Goal: Task Accomplishment & Management: Use online tool/utility

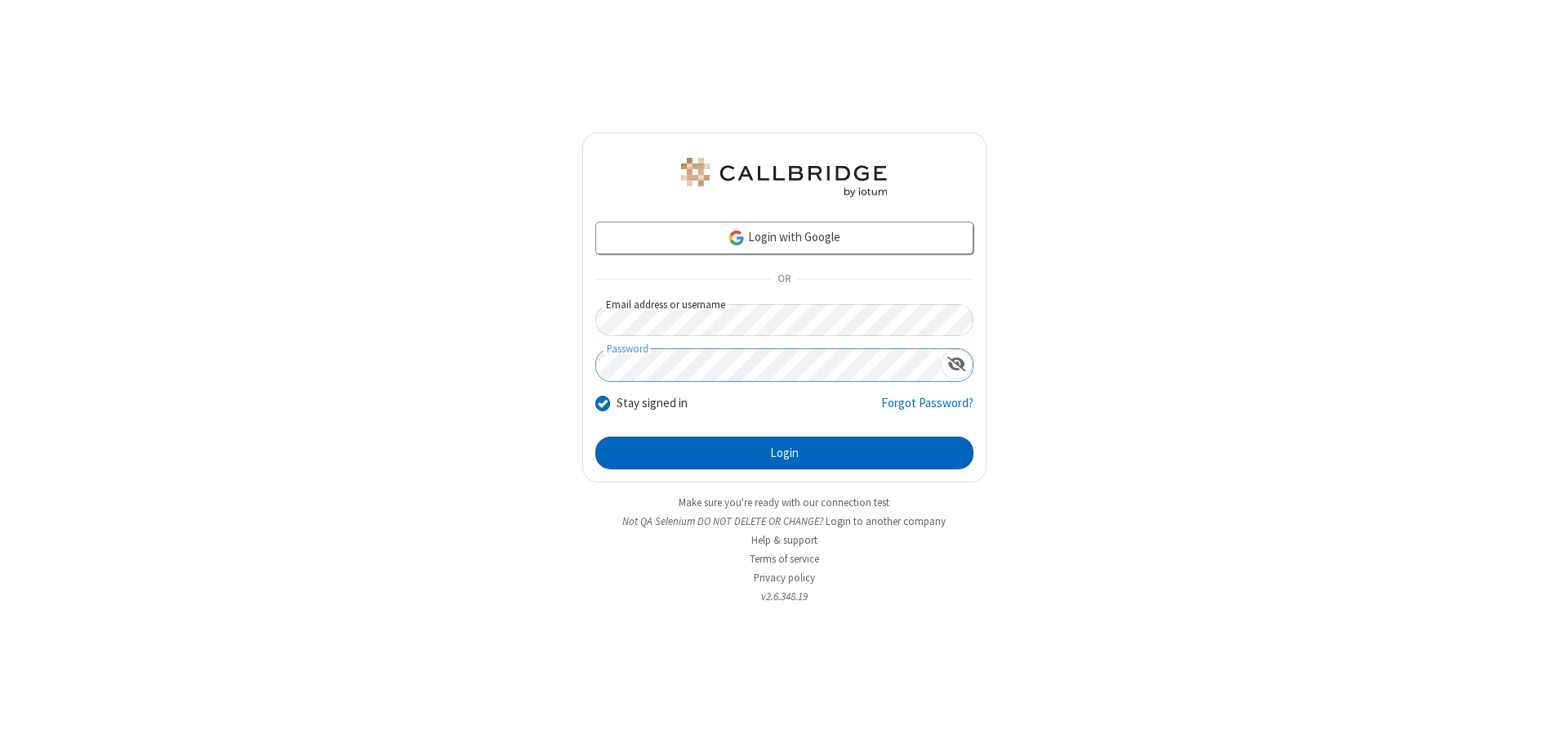
click at [784, 453] on button "Login" at bounding box center [784, 452] width 378 height 33
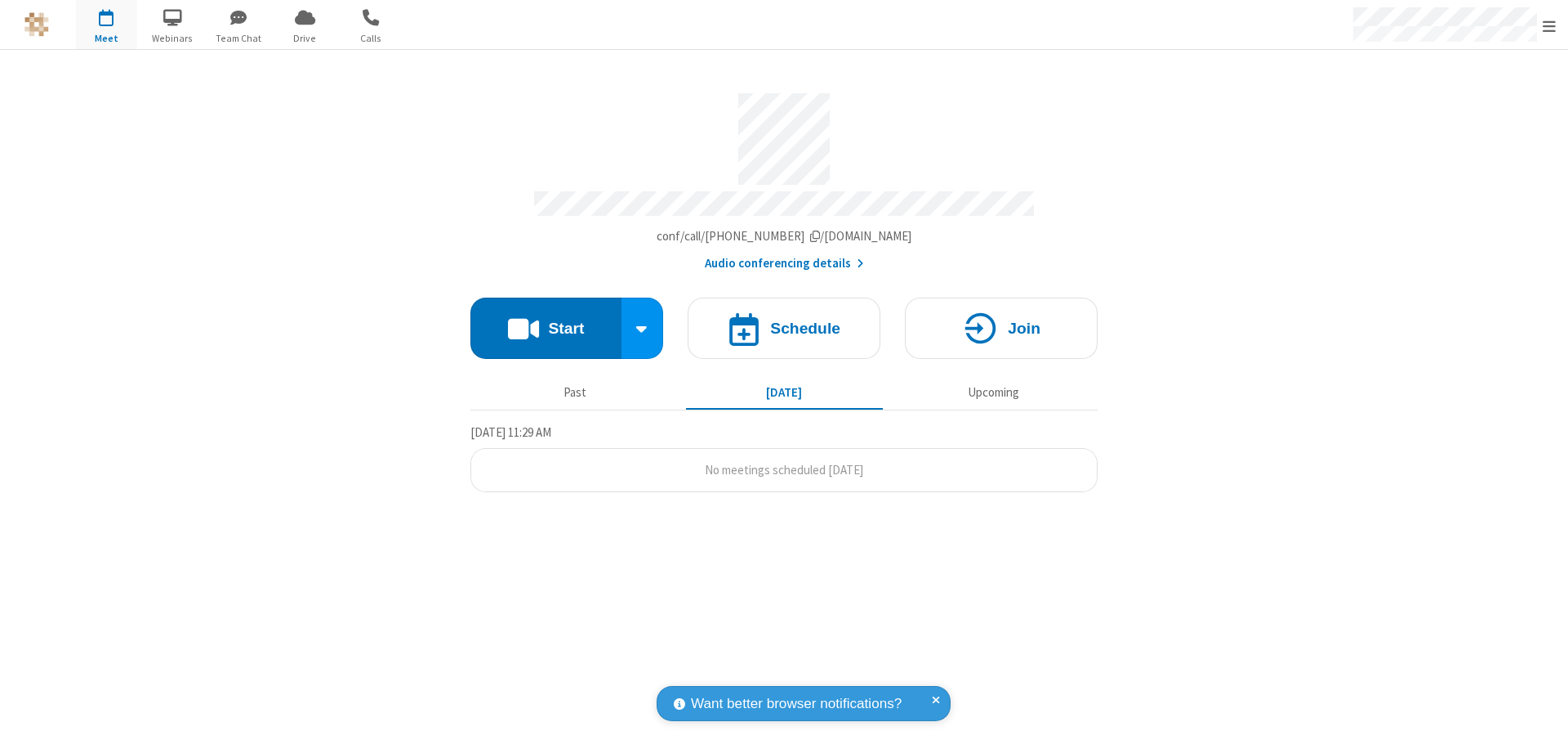
click at [546, 321] on button "Start" at bounding box center [547, 329] width 151 height 62
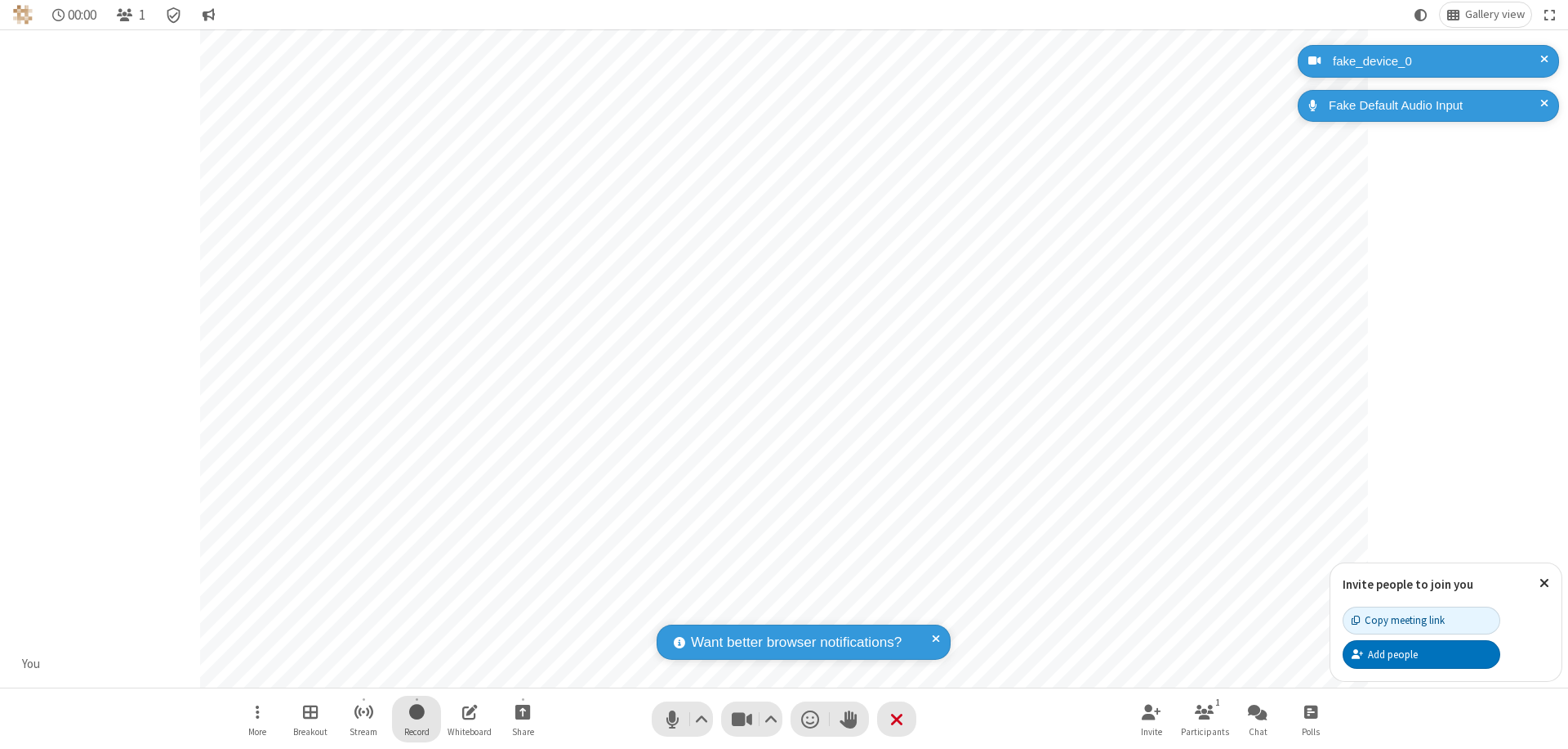
click at [416, 718] on span "Start recording" at bounding box center [417, 711] width 16 height 21
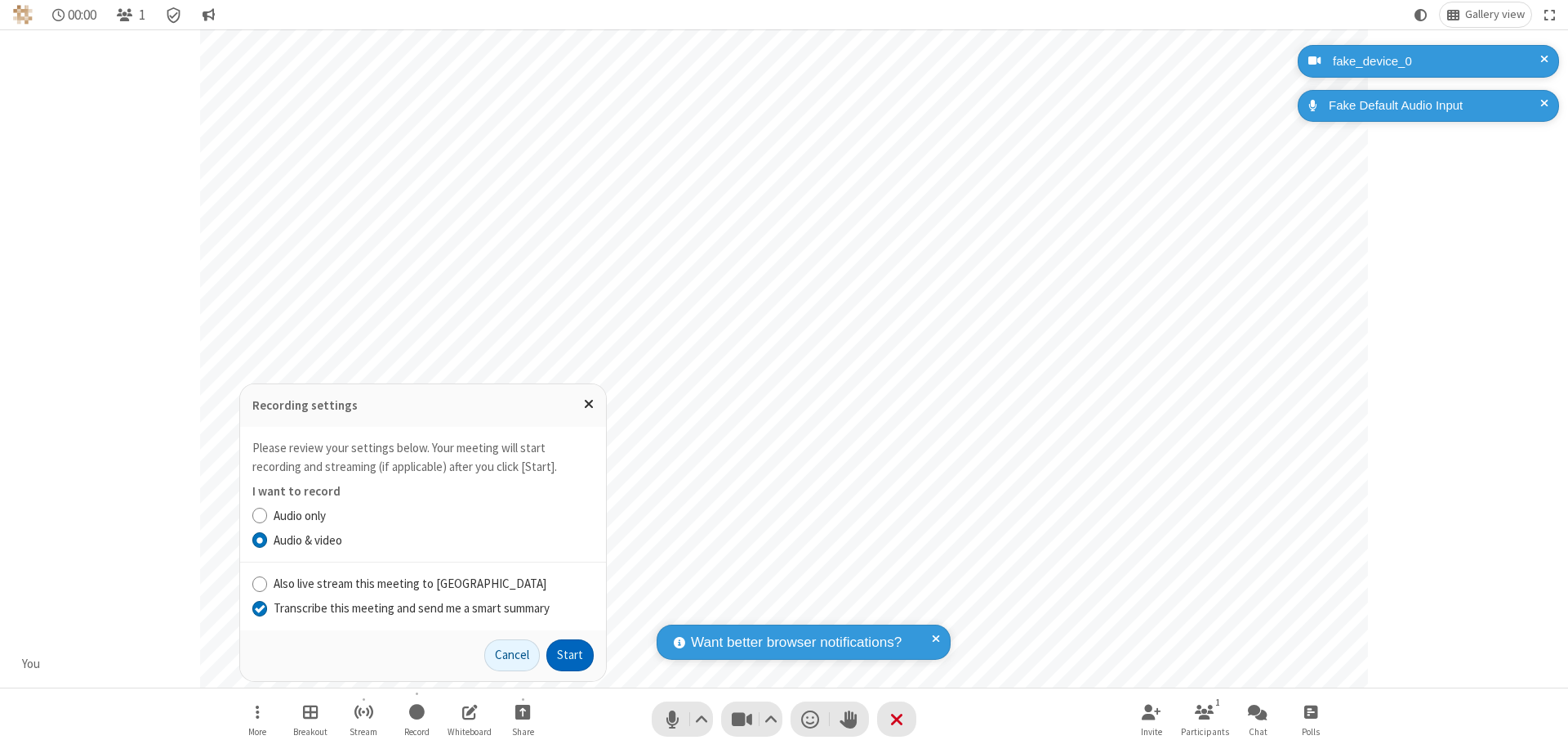
click at [259, 608] on input "Transcribe this meeting and send me a smart summary" at bounding box center [261, 607] width 16 height 17
click at [570, 654] on button "Start" at bounding box center [570, 655] width 48 height 33
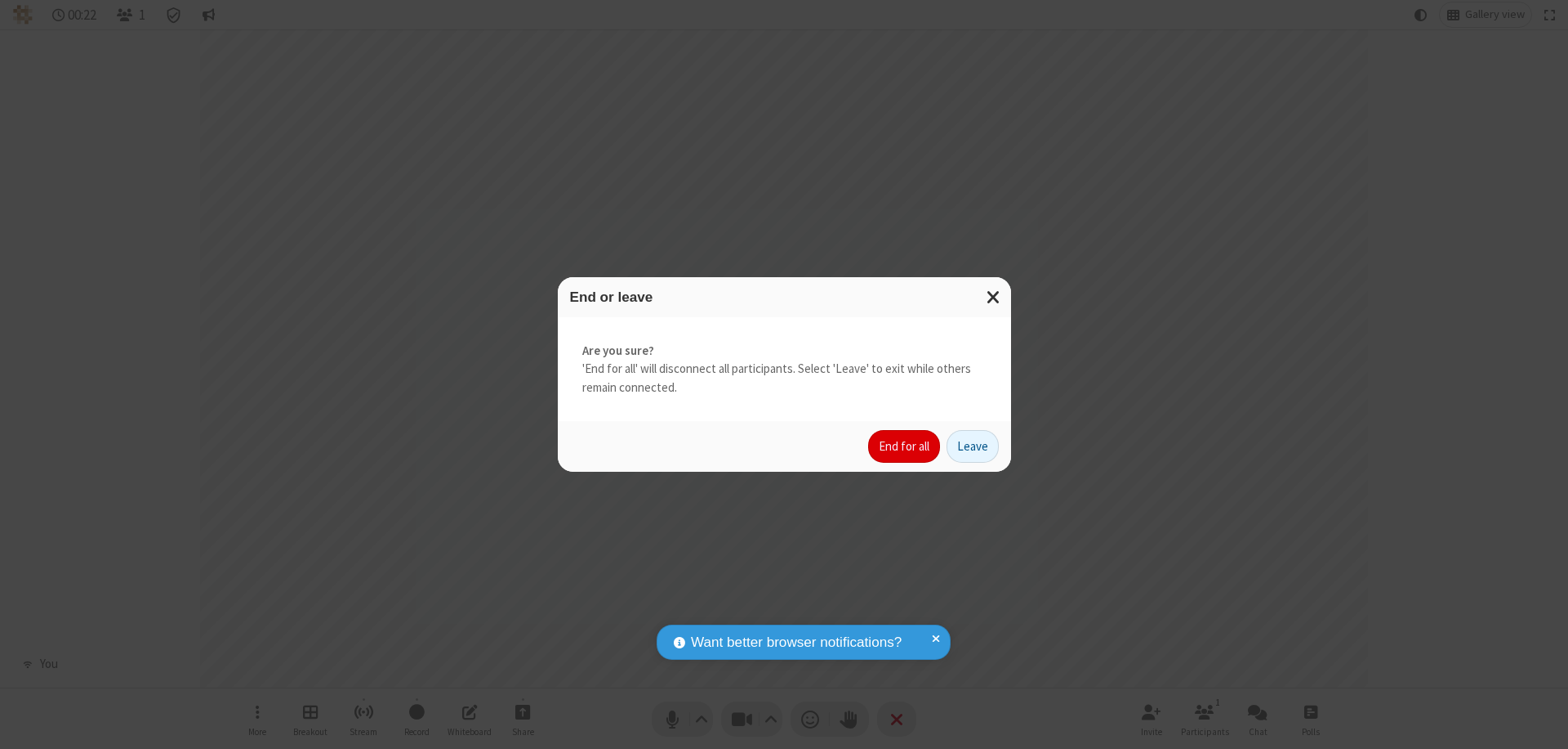
click at [905, 446] on button "End for all" at bounding box center [904, 446] width 72 height 33
